Goal: Obtain resource: Obtain resource

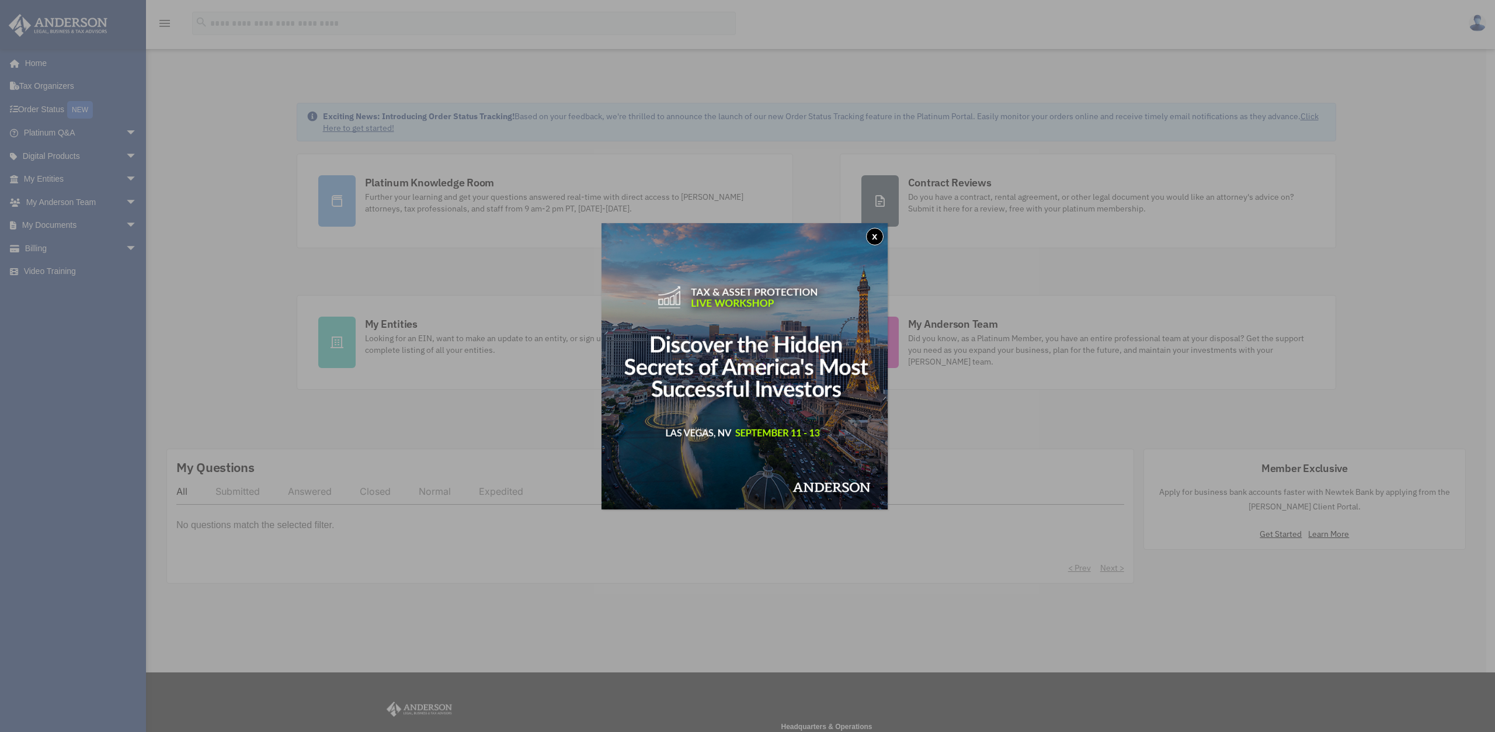
click at [887, 236] on img at bounding box center [745, 366] width 286 height 286
click at [213, 100] on div "x" at bounding box center [747, 366] width 1495 height 732
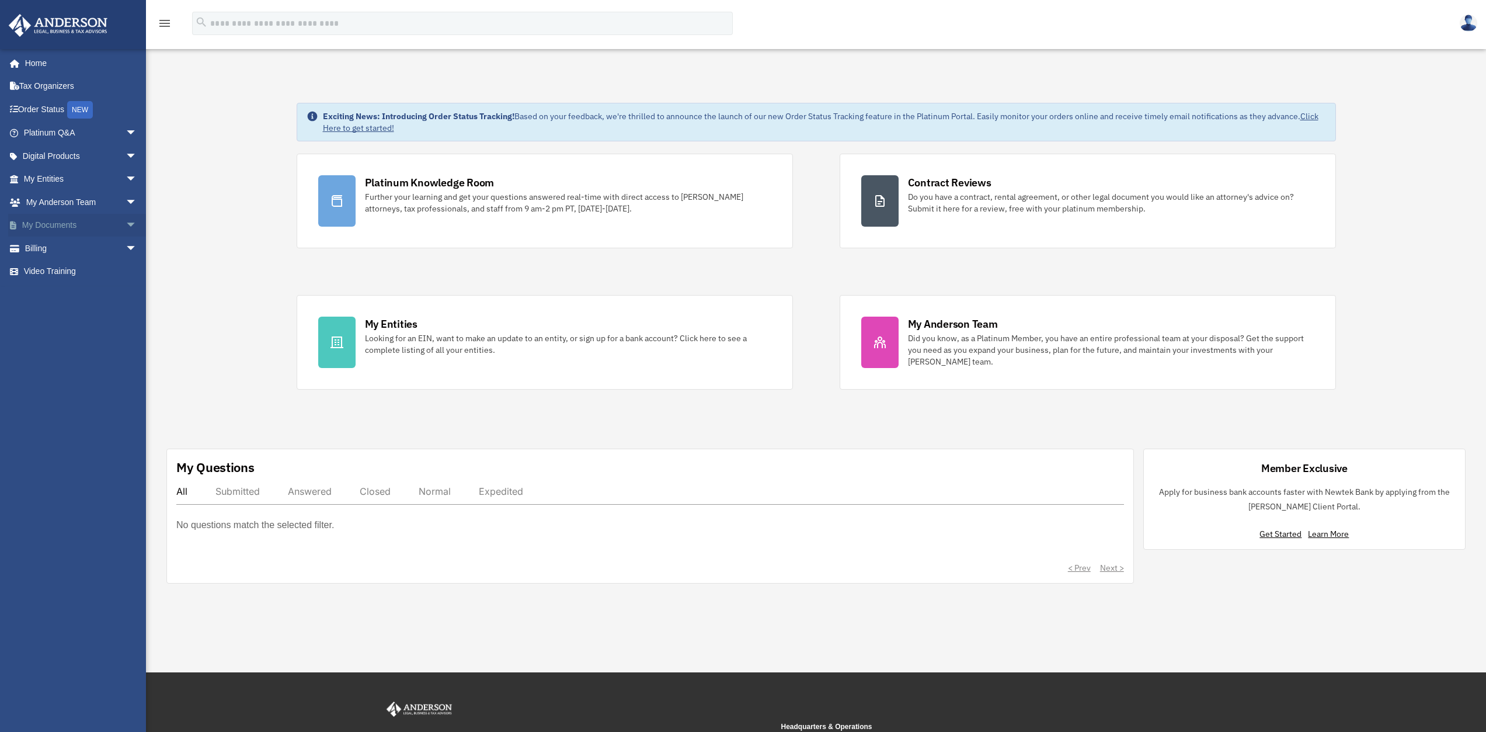
drag, startPoint x: 102, startPoint y: 226, endPoint x: 110, endPoint y: 225, distance: 8.8
click at [102, 226] on link "My Documents arrow_drop_down" at bounding box center [81, 225] width 147 height 23
click at [126, 225] on span "arrow_drop_down" at bounding box center [137, 226] width 23 height 24
click at [81, 295] on link "Forms Library" at bounding box center [85, 294] width 138 height 23
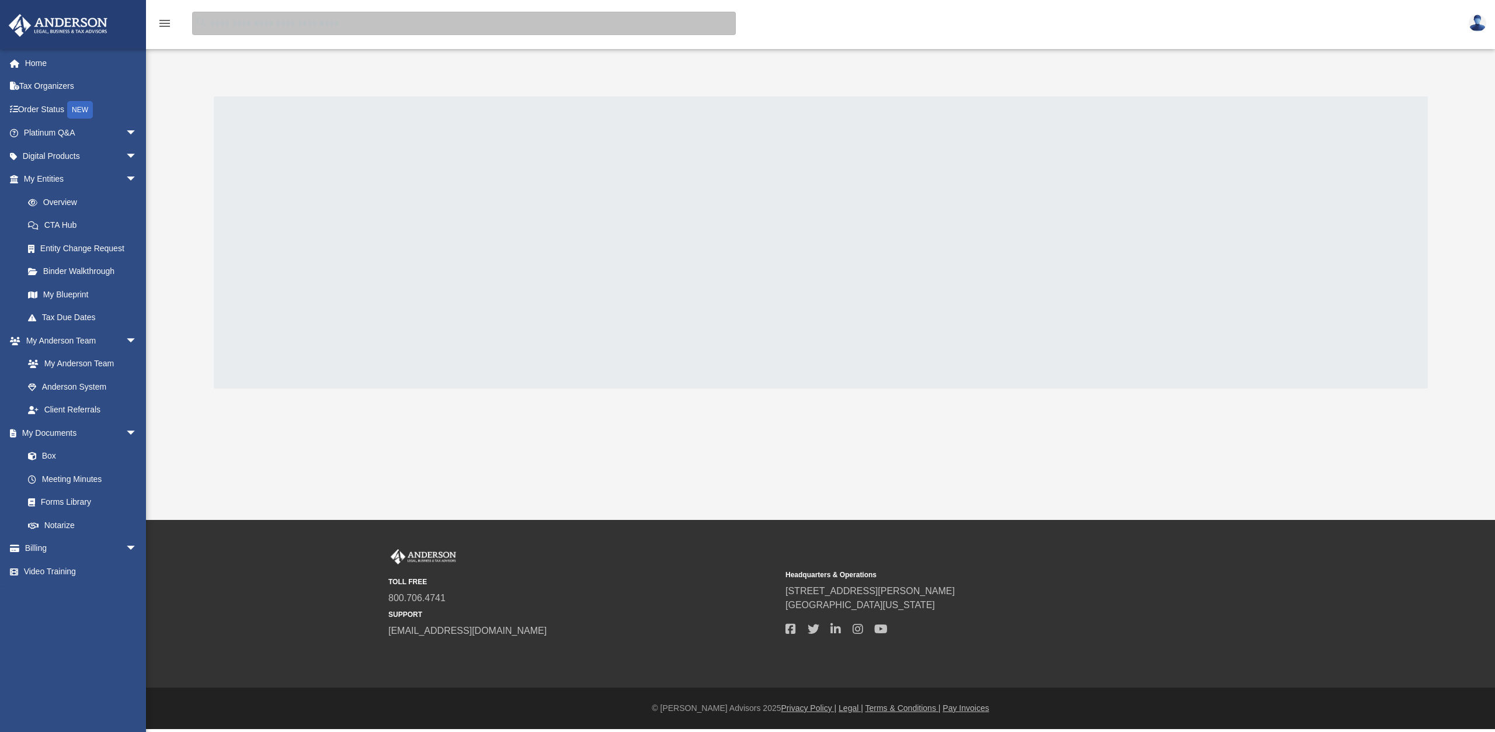
click at [412, 12] on input "search" at bounding box center [464, 23] width 544 height 23
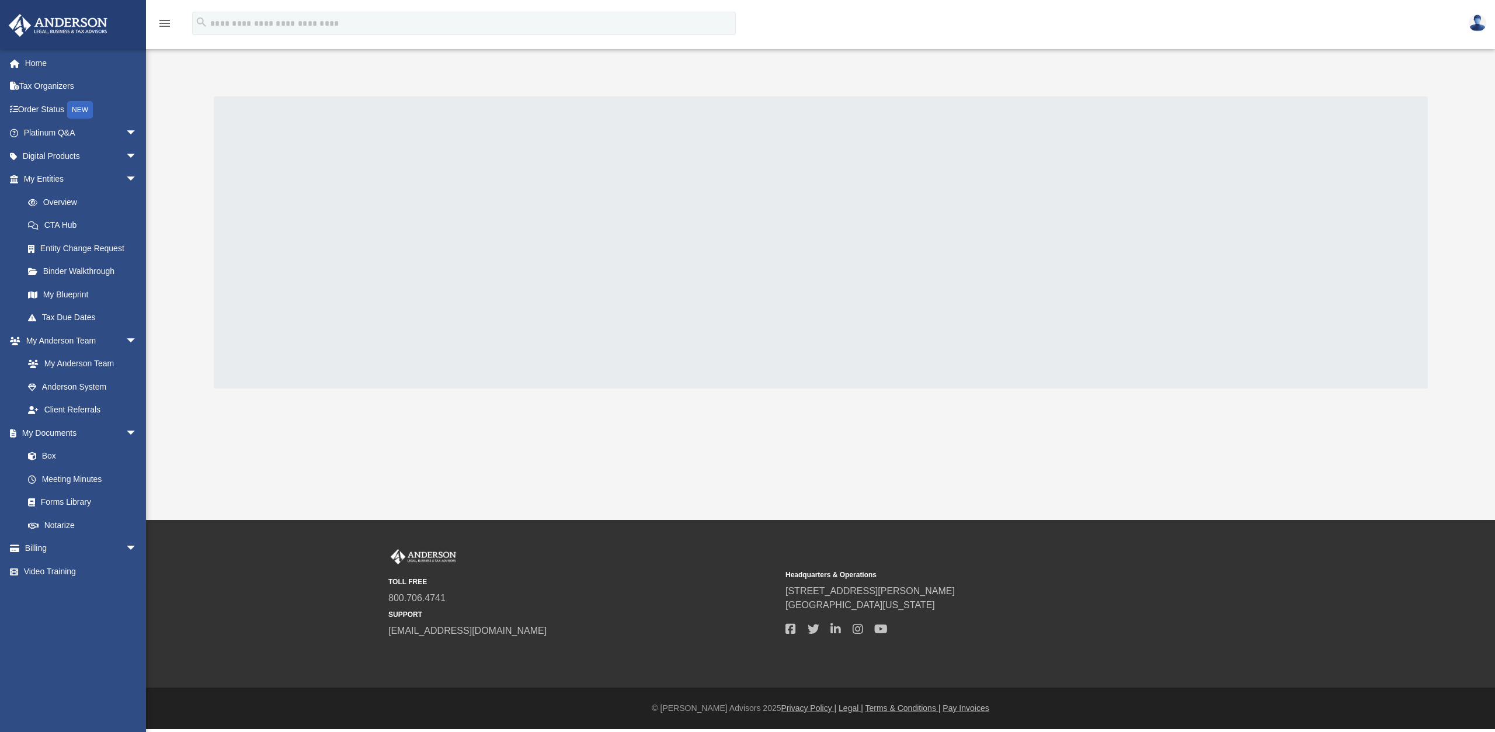
click at [168, 11] on div "menu" at bounding box center [164, 24] width 37 height 30
click at [168, 16] on icon "menu" at bounding box center [165, 23] width 14 height 14
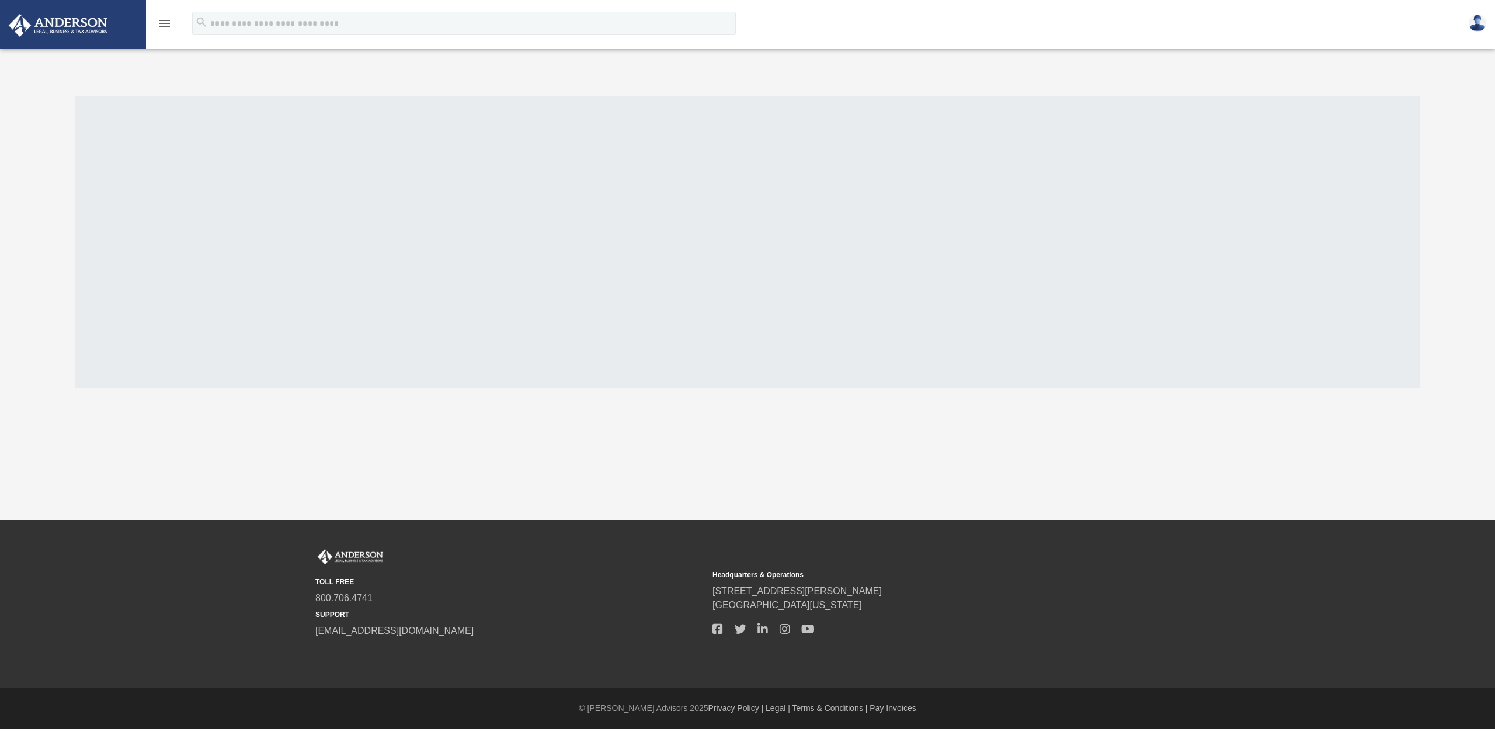
click at [166, 19] on icon "menu" at bounding box center [165, 23] width 14 height 14
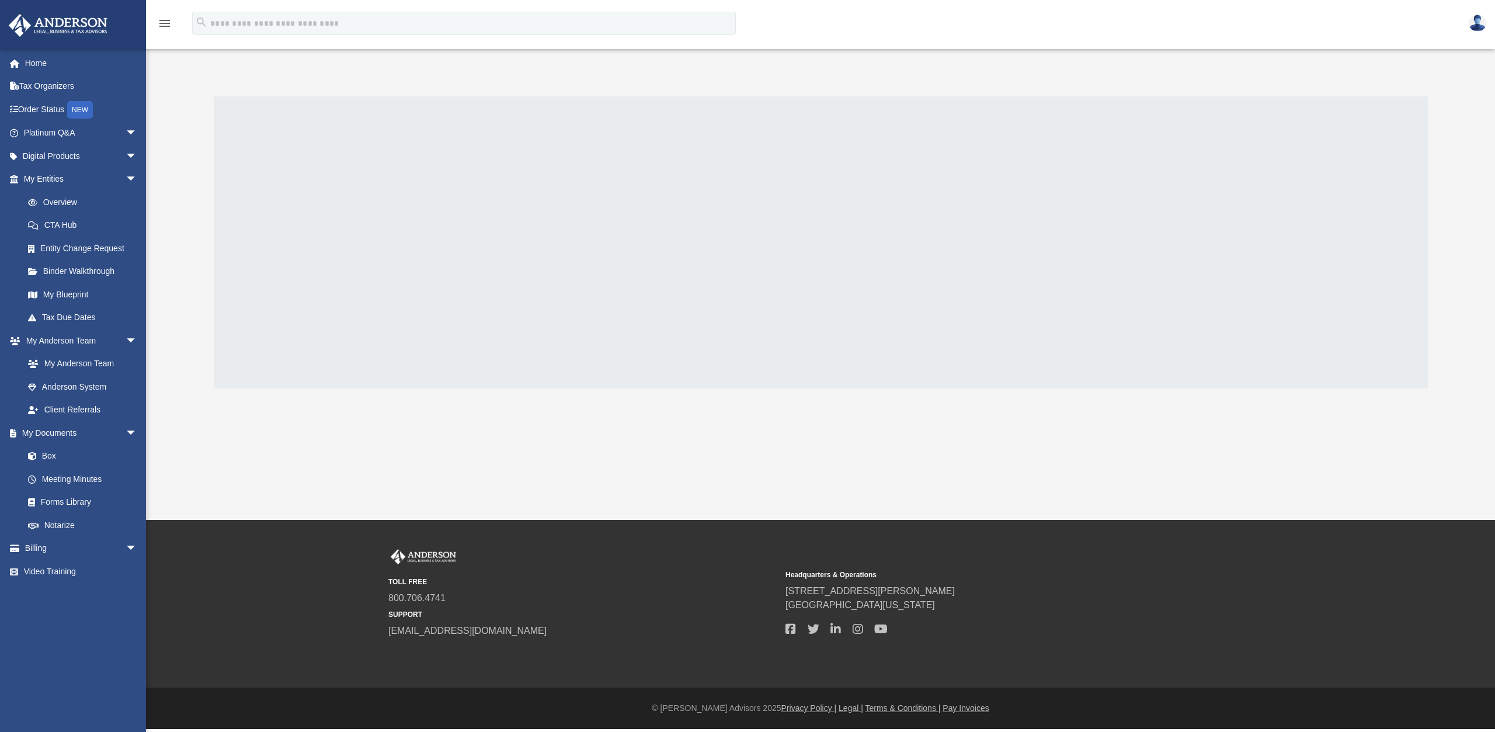
click at [415, 0] on div "menu search Site Menu add tyler@thenextstead.com Reset Password Logout" at bounding box center [747, 24] width 1495 height 48
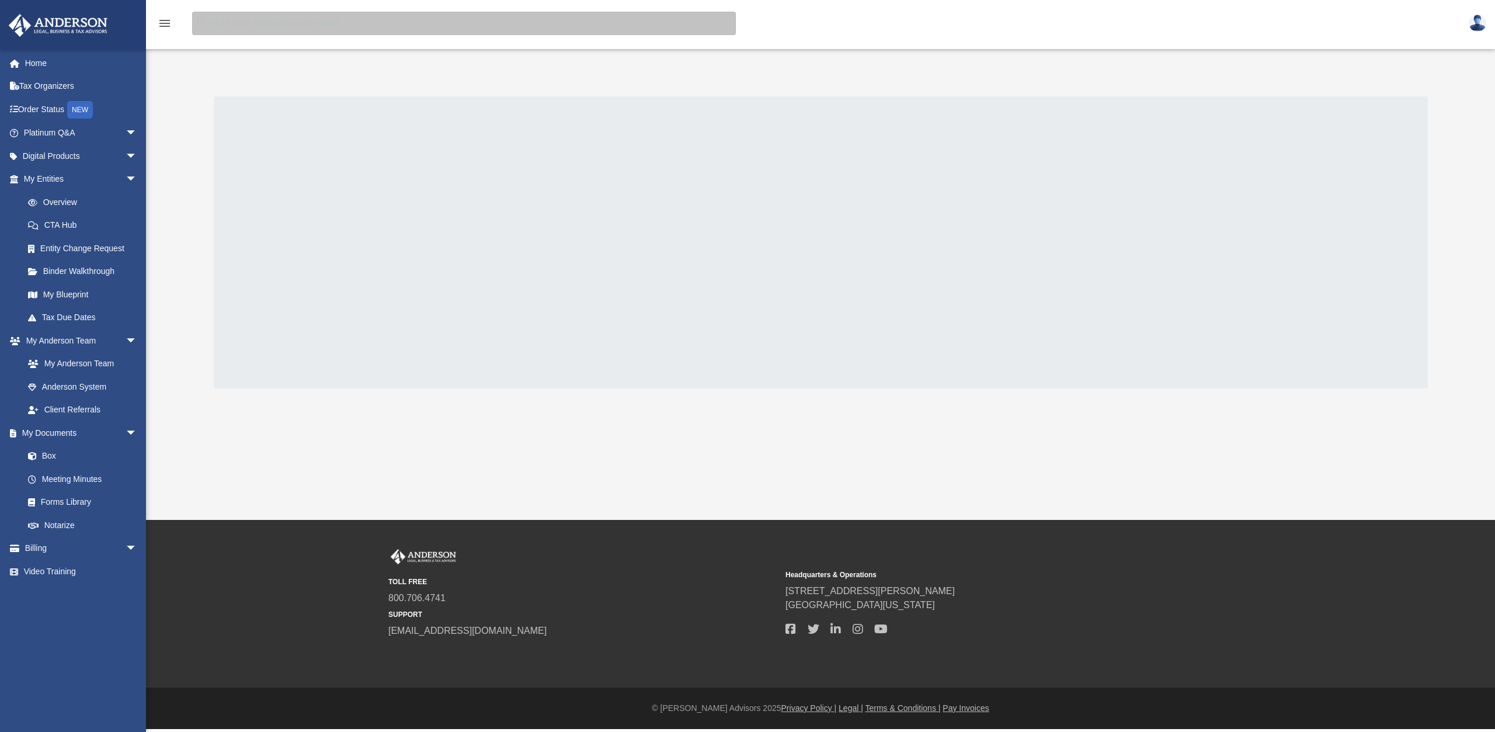
click at [398, 27] on input "search" at bounding box center [464, 23] width 544 height 23
click at [278, 26] on input "search" at bounding box center [464, 23] width 544 height 23
type input "**********"
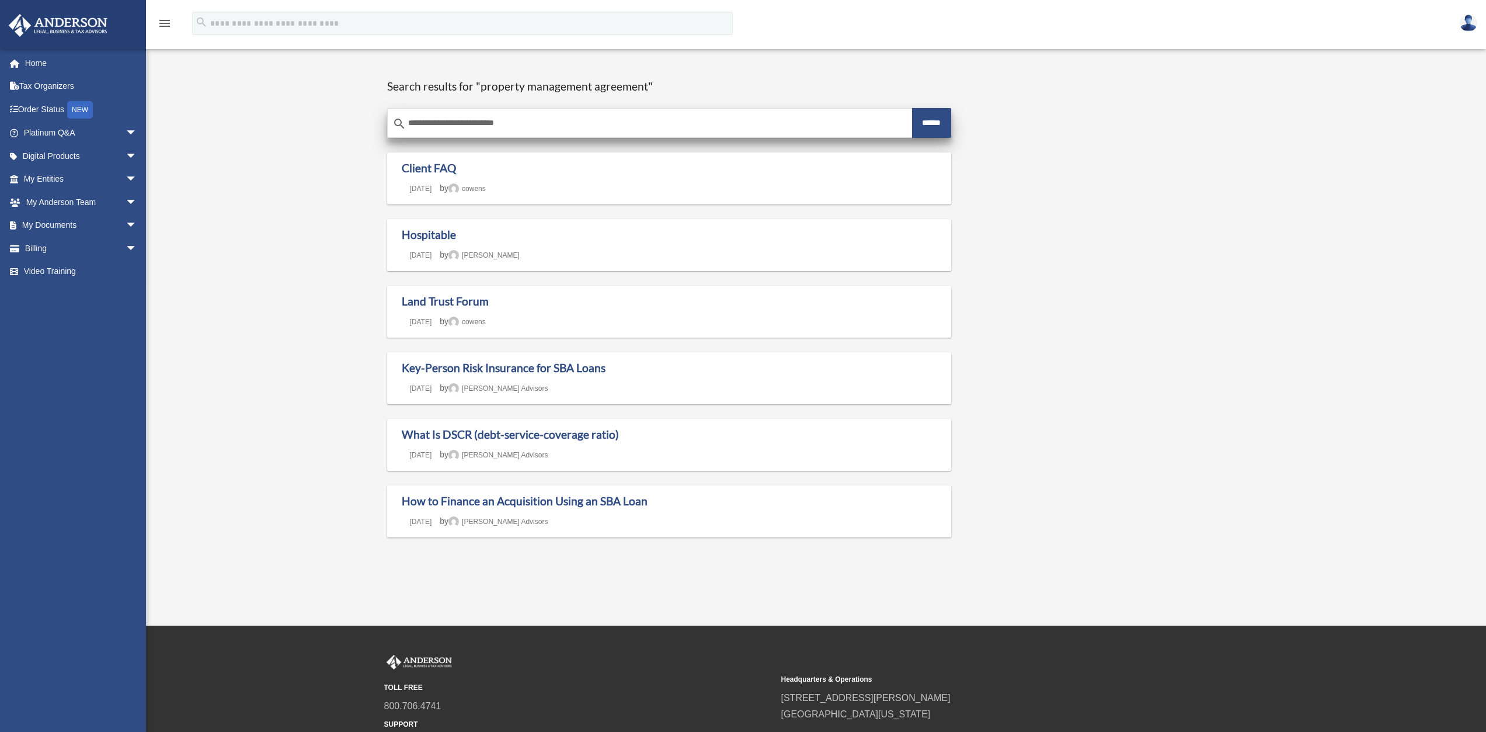
click at [949, 124] on input "******" at bounding box center [932, 123] width 40 height 30
click at [940, 124] on input "******" at bounding box center [932, 123] width 40 height 30
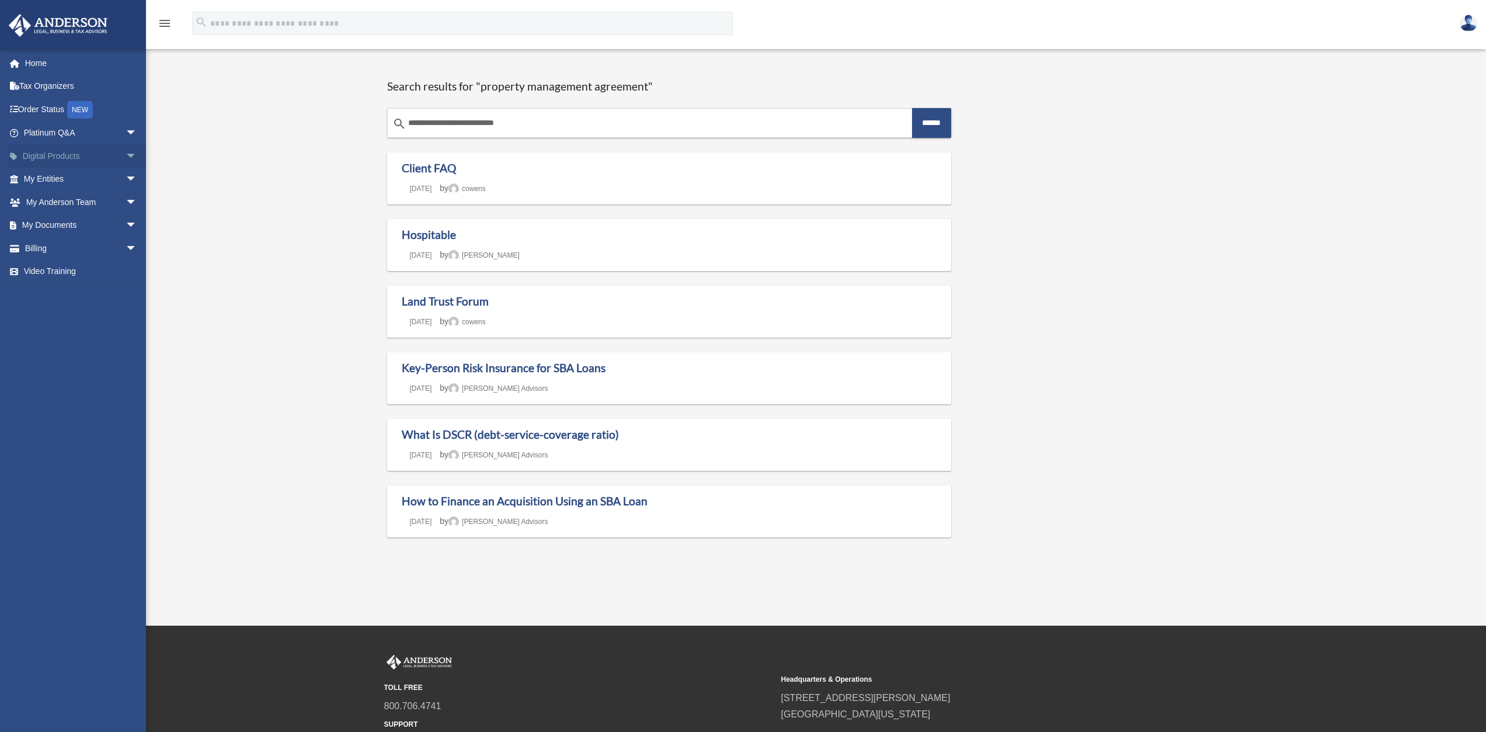
click at [126, 157] on span "arrow_drop_down" at bounding box center [137, 156] width 23 height 24
click at [126, 157] on span "arrow_drop_up" at bounding box center [137, 156] width 23 height 24
click at [126, 143] on span "arrow_drop_down" at bounding box center [137, 133] width 23 height 24
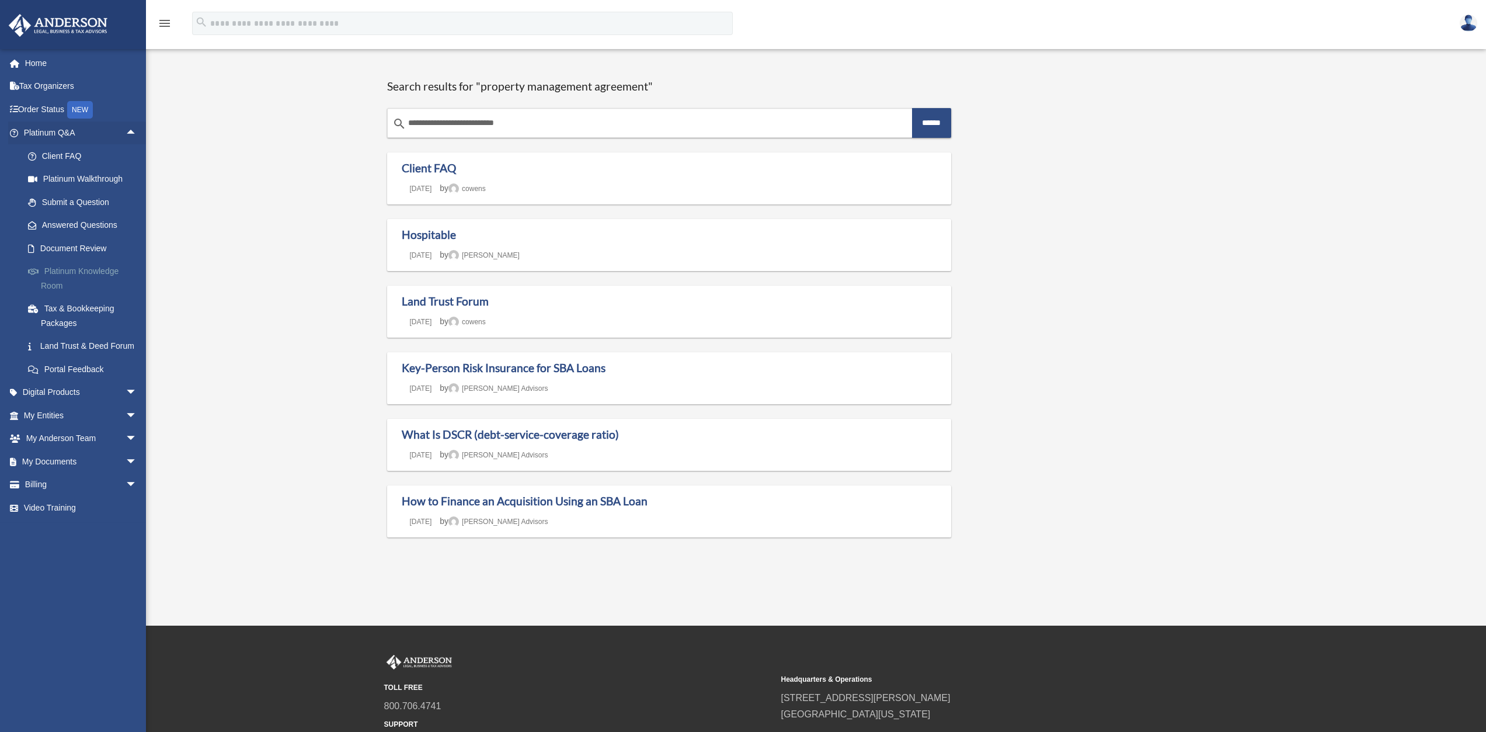
click at [101, 270] on link "Platinum Knowledge Room" at bounding box center [85, 278] width 138 height 37
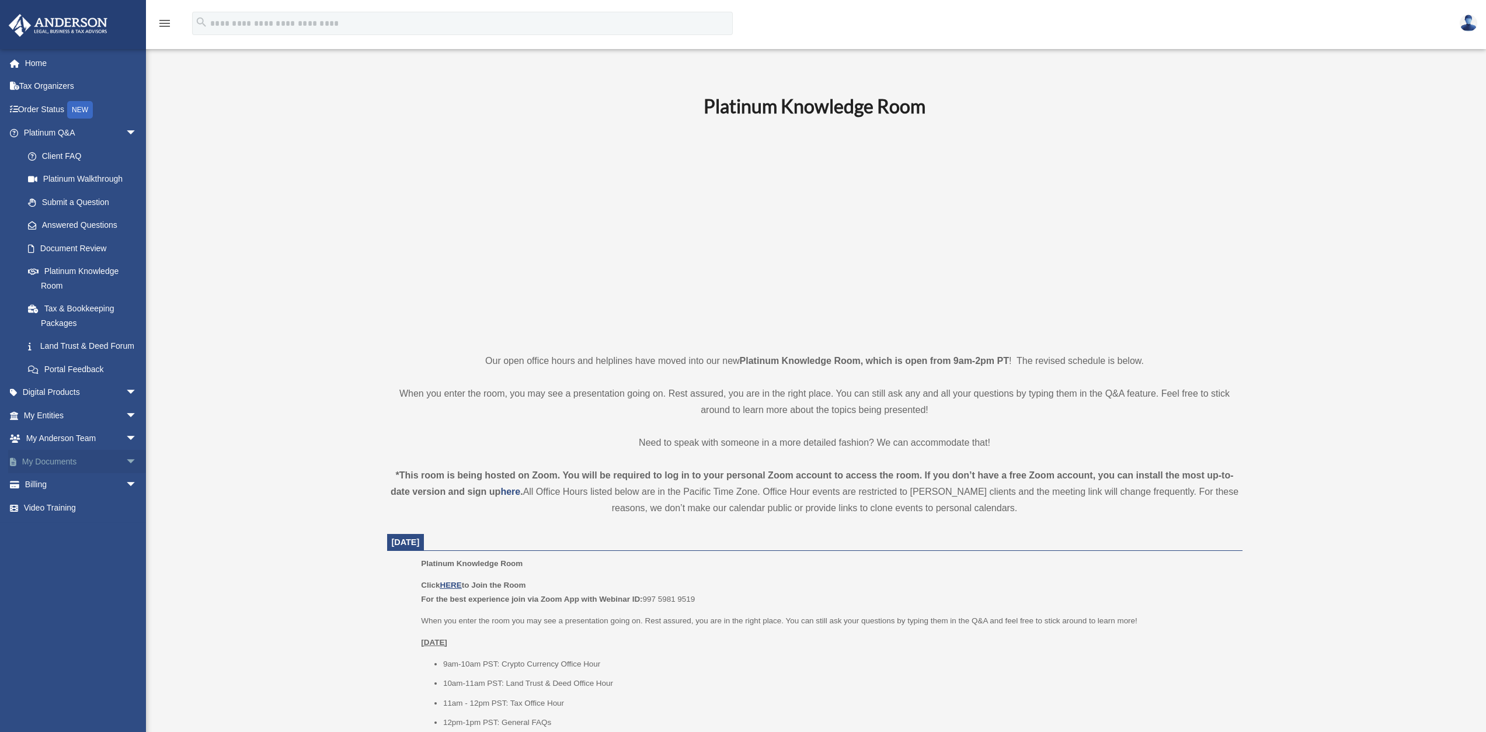
click at [65, 471] on link "My Documents arrow_drop_down" at bounding box center [81, 461] width 147 height 23
click at [127, 474] on span "arrow_drop_down" at bounding box center [137, 462] width 23 height 24
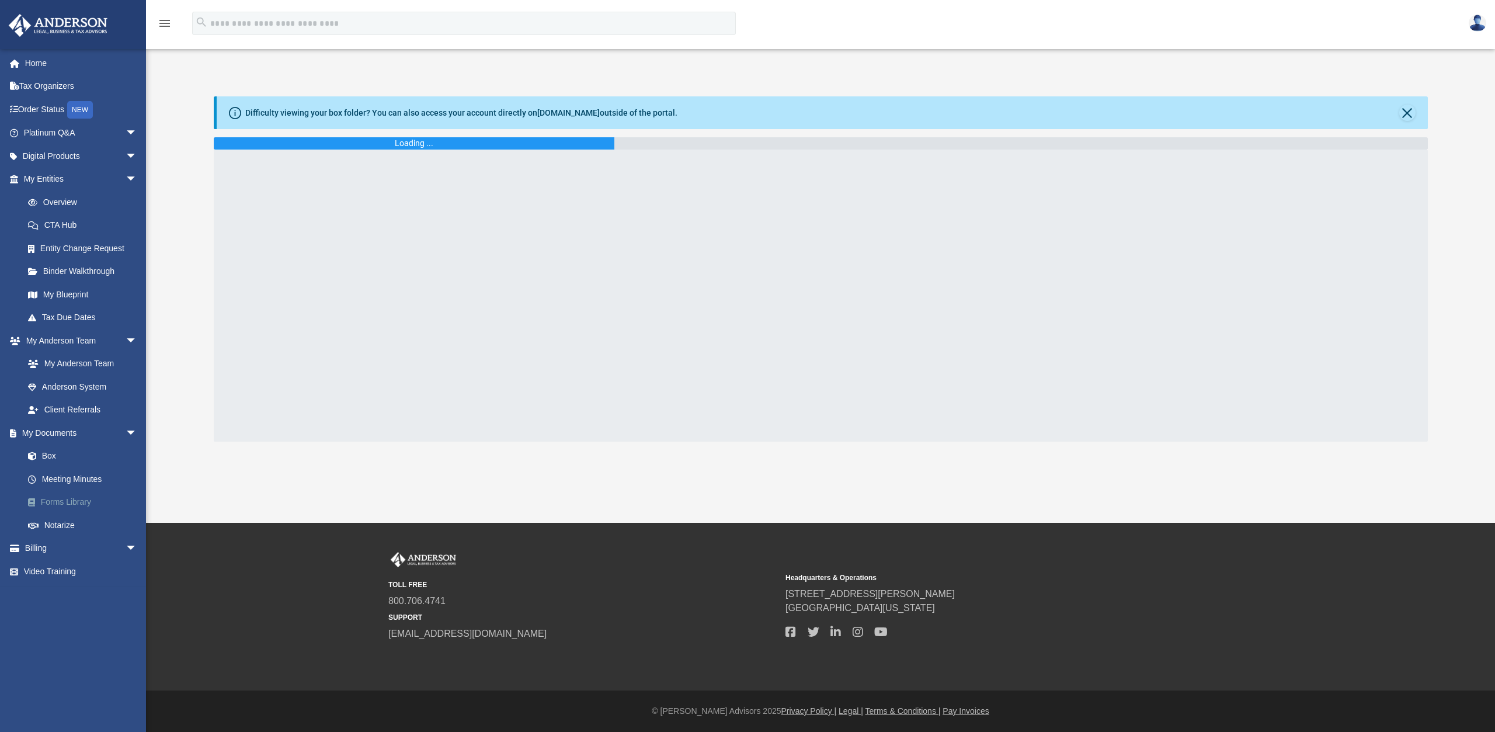
click at [68, 507] on link "Forms Library" at bounding box center [85, 502] width 138 height 23
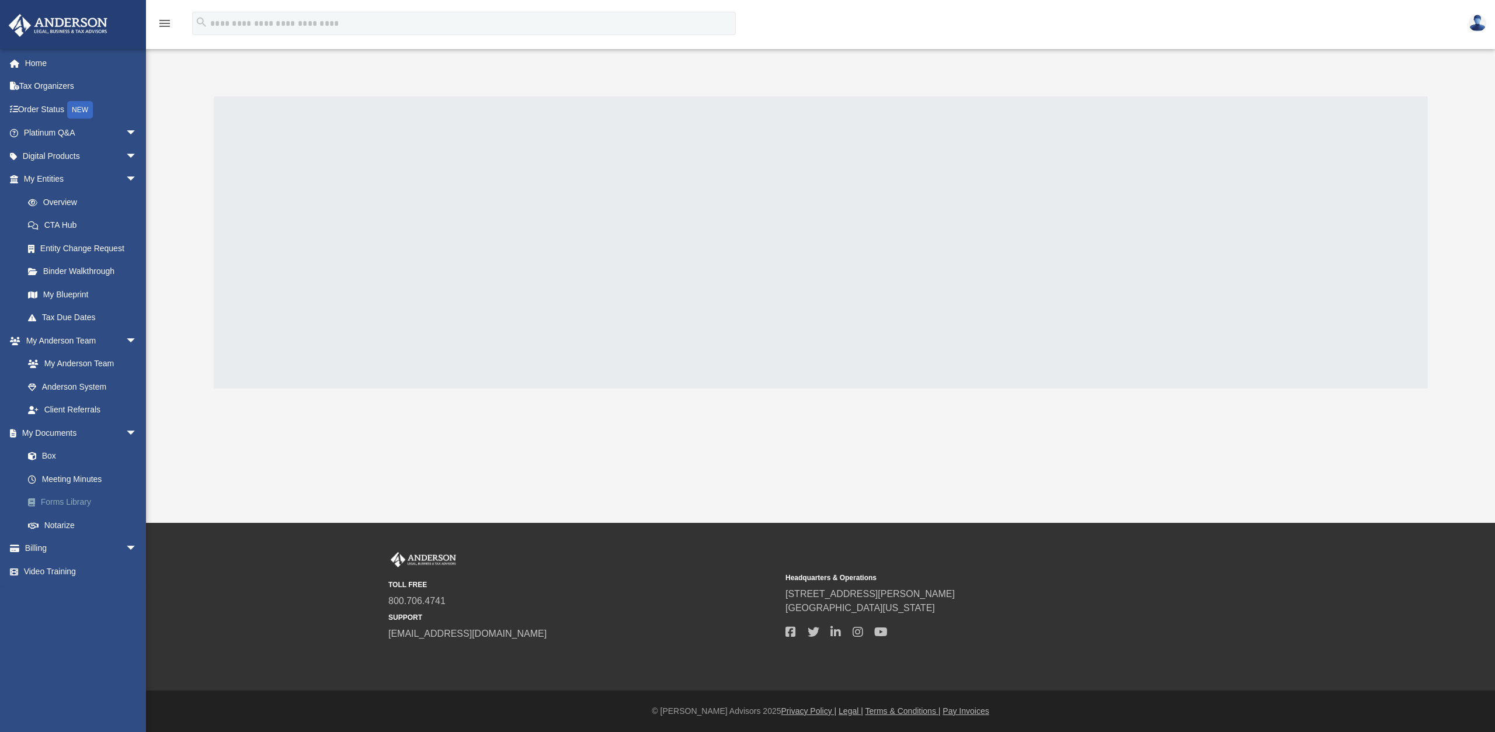
click at [68, 507] on link "Forms Library" at bounding box center [85, 502] width 138 height 23
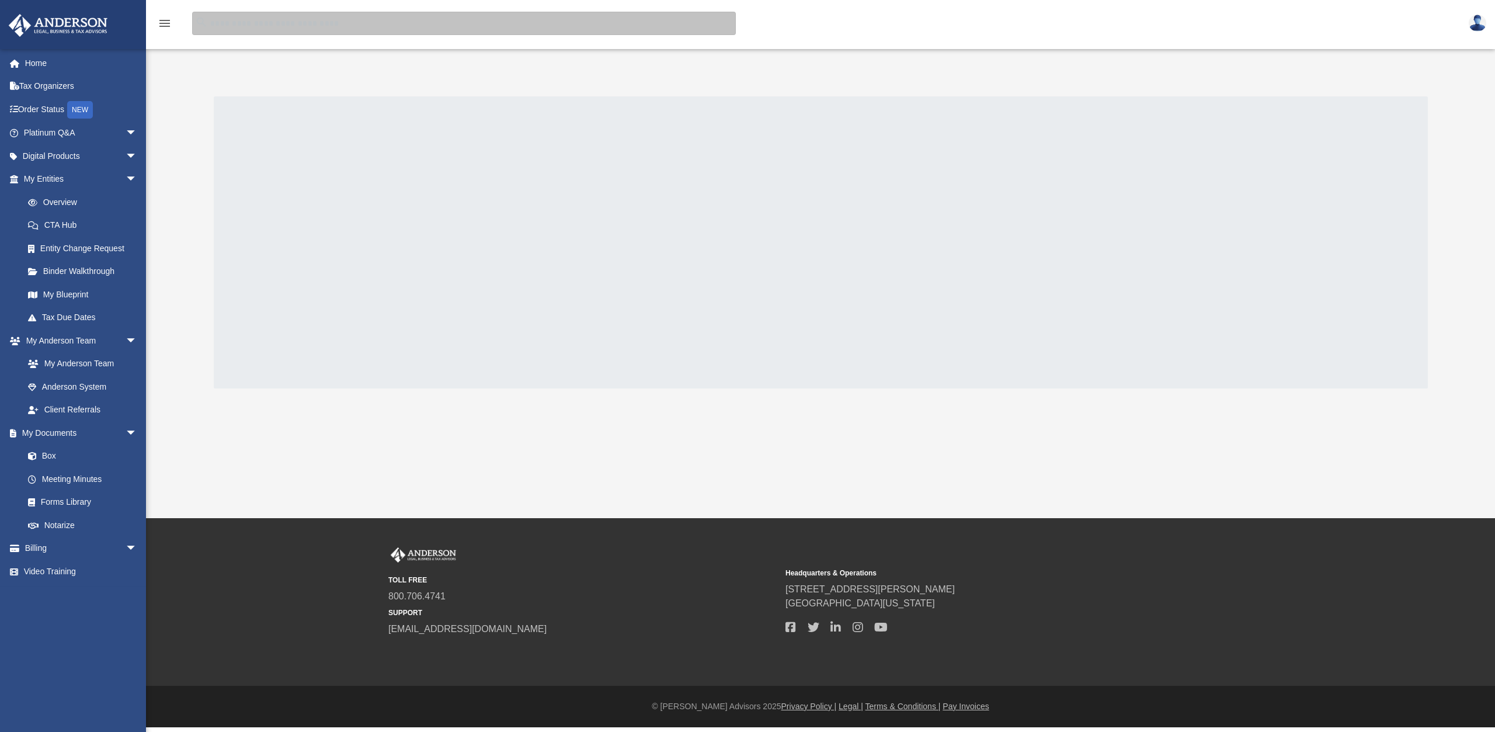
click at [277, 29] on input "search" at bounding box center [464, 23] width 544 height 23
type input "**********"
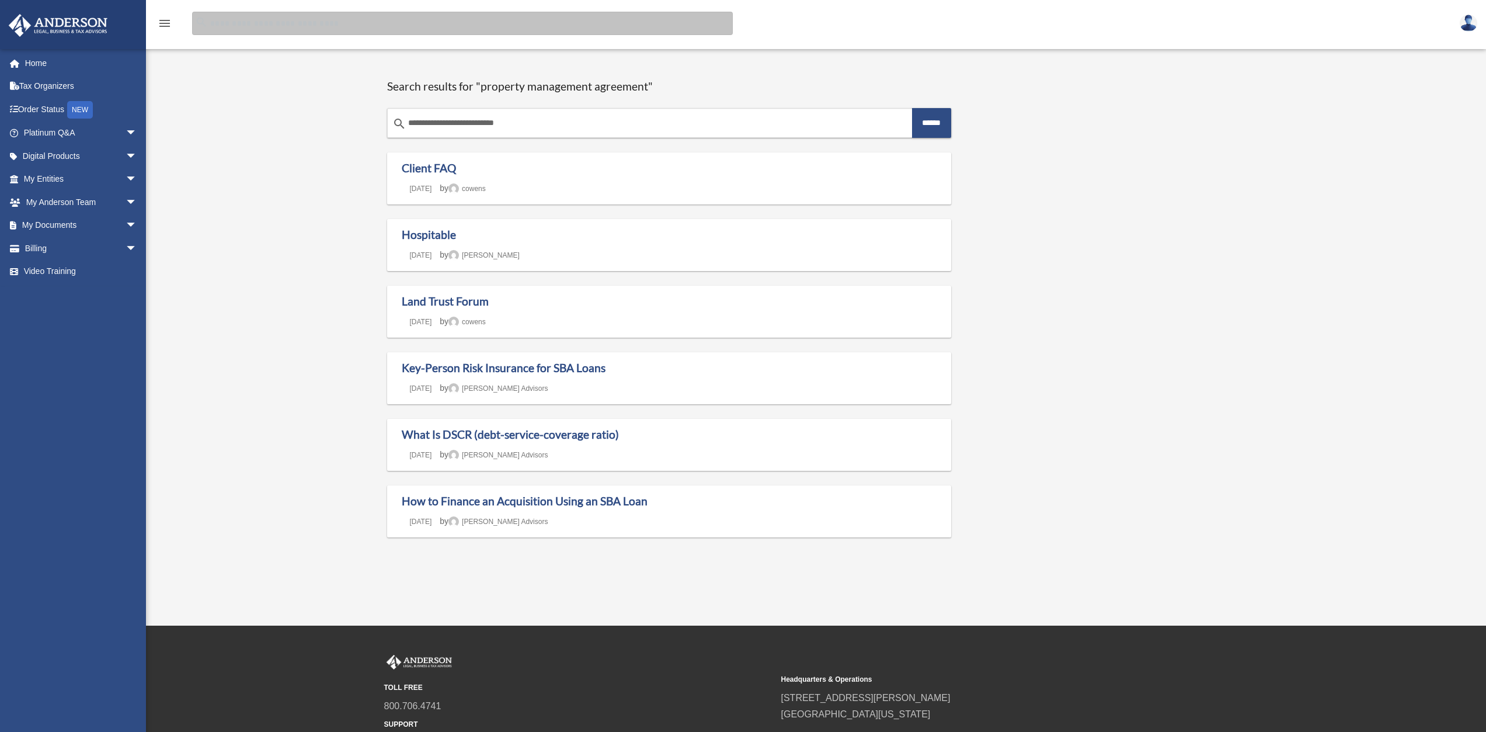
drag, startPoint x: 340, startPoint y: 22, endPoint x: 306, endPoint y: 33, distance: 35.6
click at [338, 22] on input "Search for:" at bounding box center [462, 23] width 541 height 23
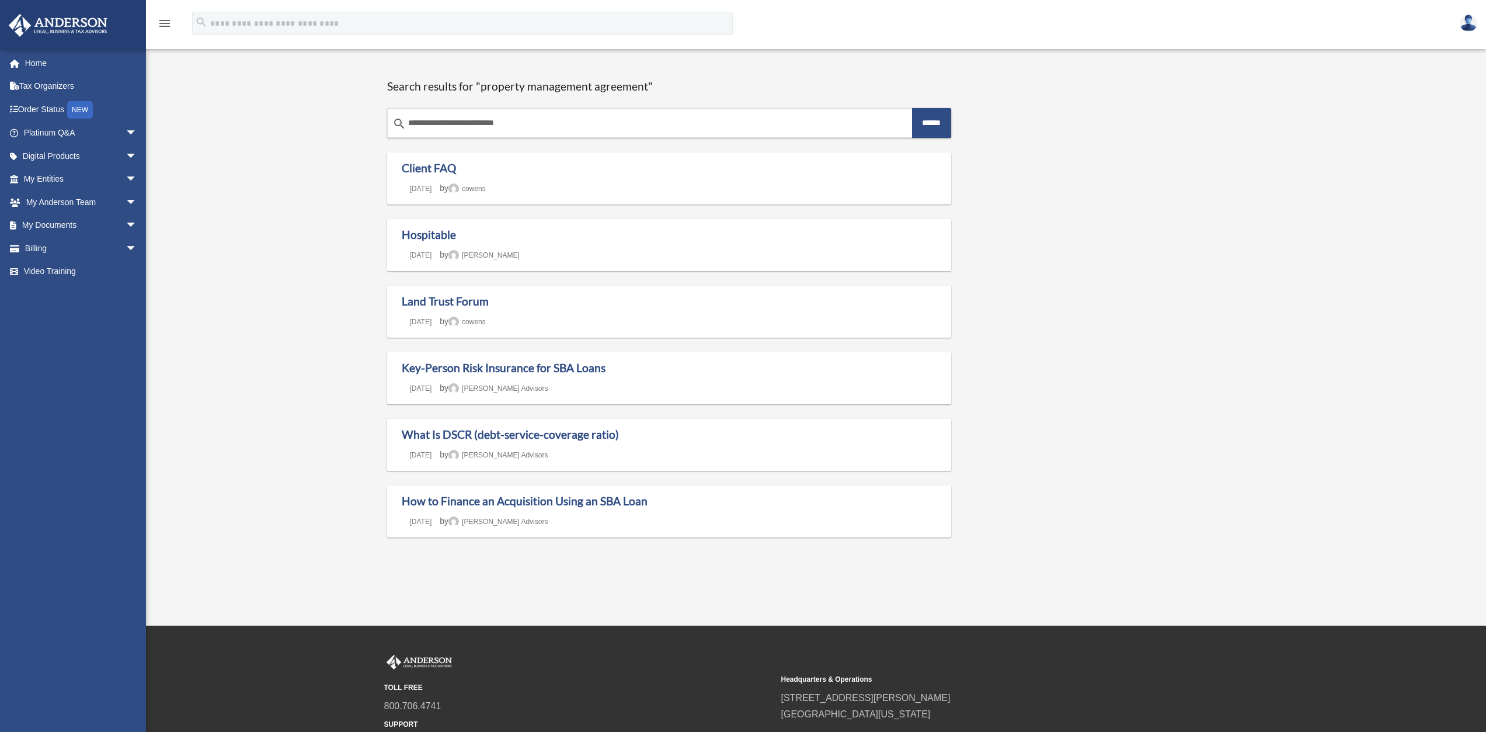
click at [176, 25] on div "menu" at bounding box center [164, 24] width 37 height 30
click at [170, 21] on icon "menu" at bounding box center [165, 23] width 14 height 14
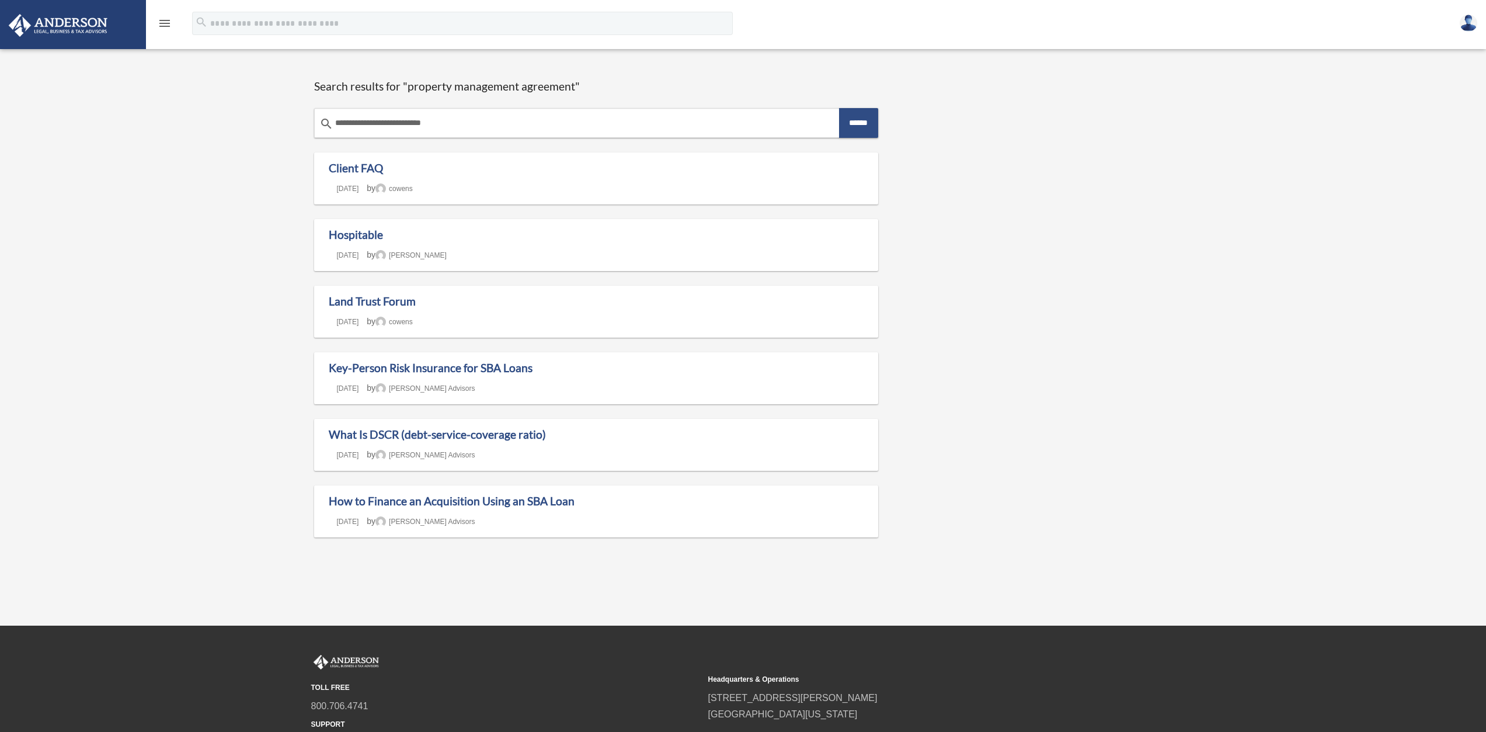
click at [164, 18] on icon "menu" at bounding box center [165, 23] width 14 height 14
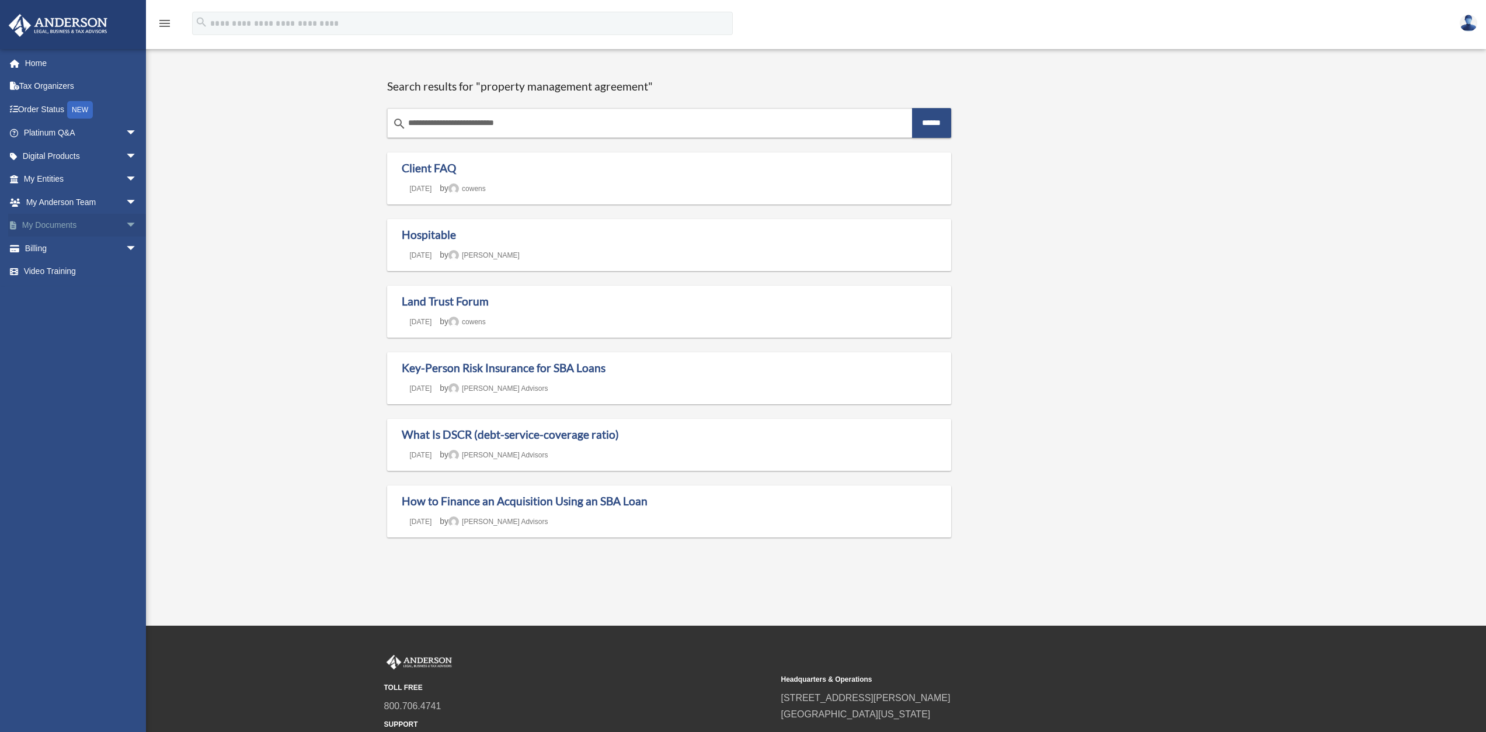
click at [126, 225] on span "arrow_drop_down" at bounding box center [137, 226] width 23 height 24
click at [78, 298] on link "Forms Library" at bounding box center [85, 294] width 138 height 23
